Goal: Complete application form: Complete application form

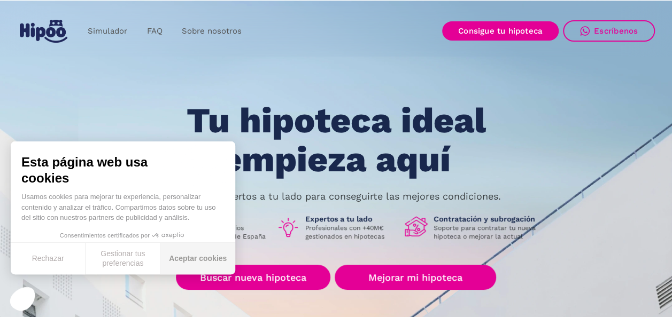
click at [205, 264] on button "Aceptar cookies" at bounding box center [197, 259] width 75 height 32
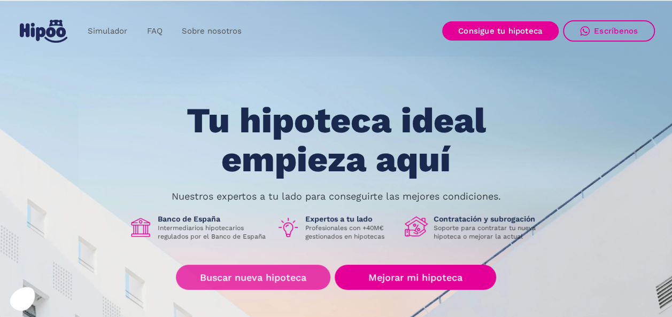
click at [268, 278] on link "Buscar nueva hipoteca" at bounding box center [253, 277] width 154 height 25
click at [259, 273] on link "Buscar nueva hipoteca" at bounding box center [253, 277] width 154 height 25
click at [236, 282] on link "Buscar nueva hipoteca" at bounding box center [253, 277] width 154 height 25
